Goal: Task Accomplishment & Management: Complete application form

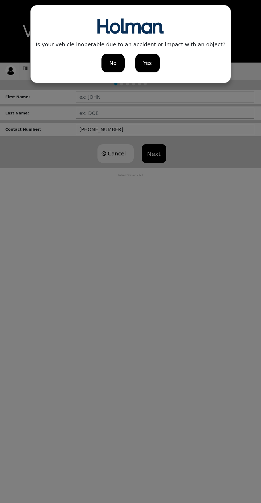
click at [105, 59] on div "No" at bounding box center [112, 63] width 23 height 19
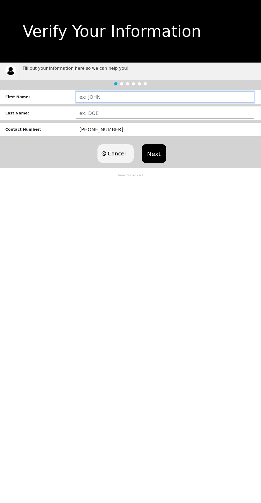
click at [172, 97] on input "text" at bounding box center [165, 97] width 178 height 11
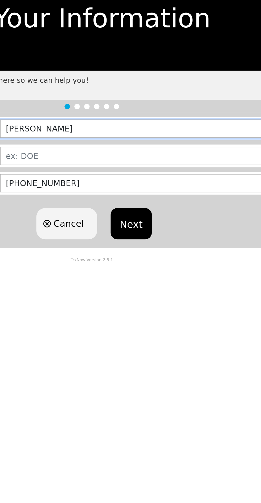
type input "[PERSON_NAME]"
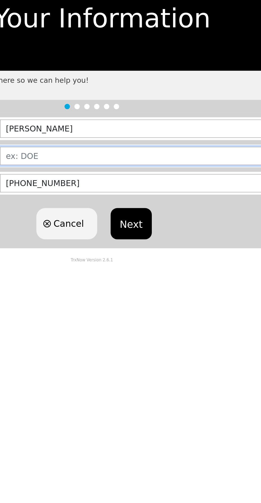
click at [85, 112] on input "text" at bounding box center [165, 113] width 178 height 11
type input "[PERSON_NAME]"
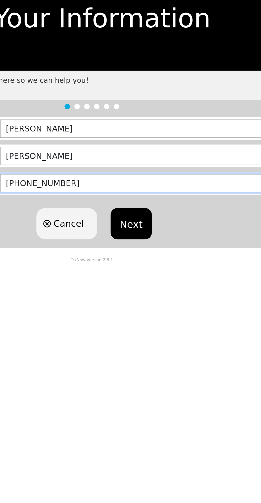
click at [115, 129] on input "[PHONE_NUMBER]" at bounding box center [165, 129] width 178 height 11
click at [103, 127] on input "(216)-243-____" at bounding box center [165, 129] width 178 height 11
type input "[PHONE_NUMBER]"
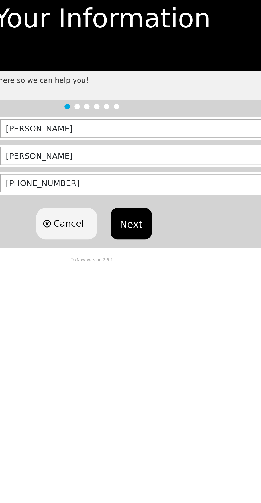
click at [157, 155] on button "Next" at bounding box center [154, 153] width 24 height 19
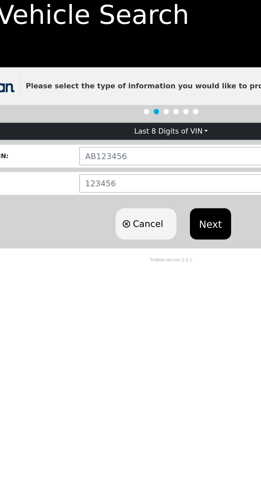
click at [144, 164] on button "Next" at bounding box center [154, 155] width 24 height 19
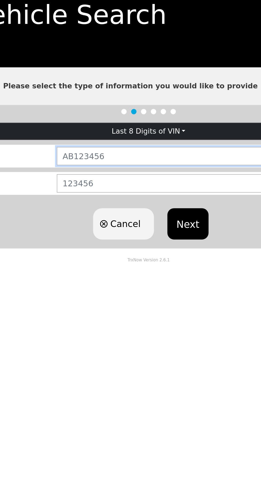
click at [87, 115] on input "text" at bounding box center [165, 115] width 178 height 11
